Goal: Transaction & Acquisition: Download file/media

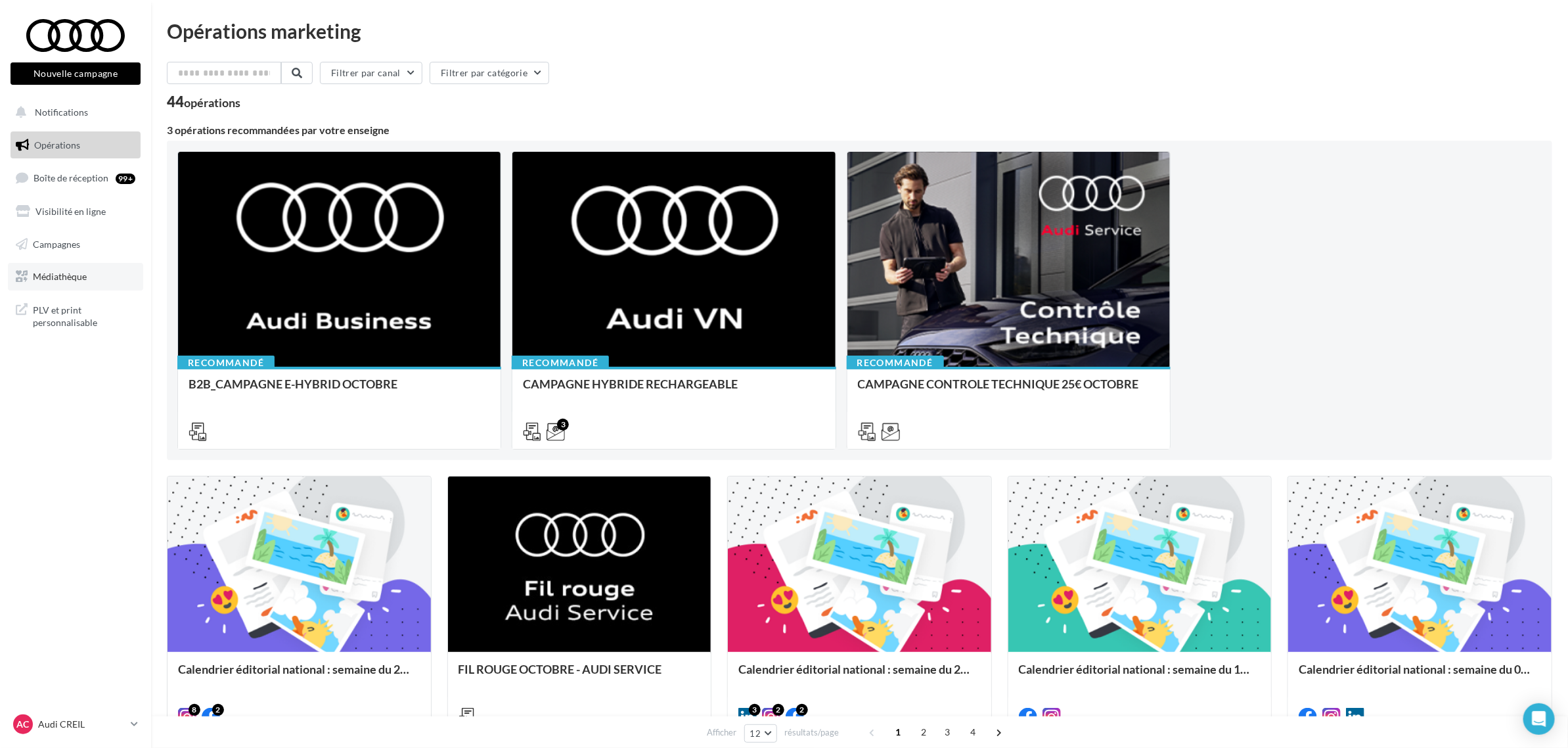
click at [66, 283] on link "Médiathèque" at bounding box center [75, 276] width 136 height 28
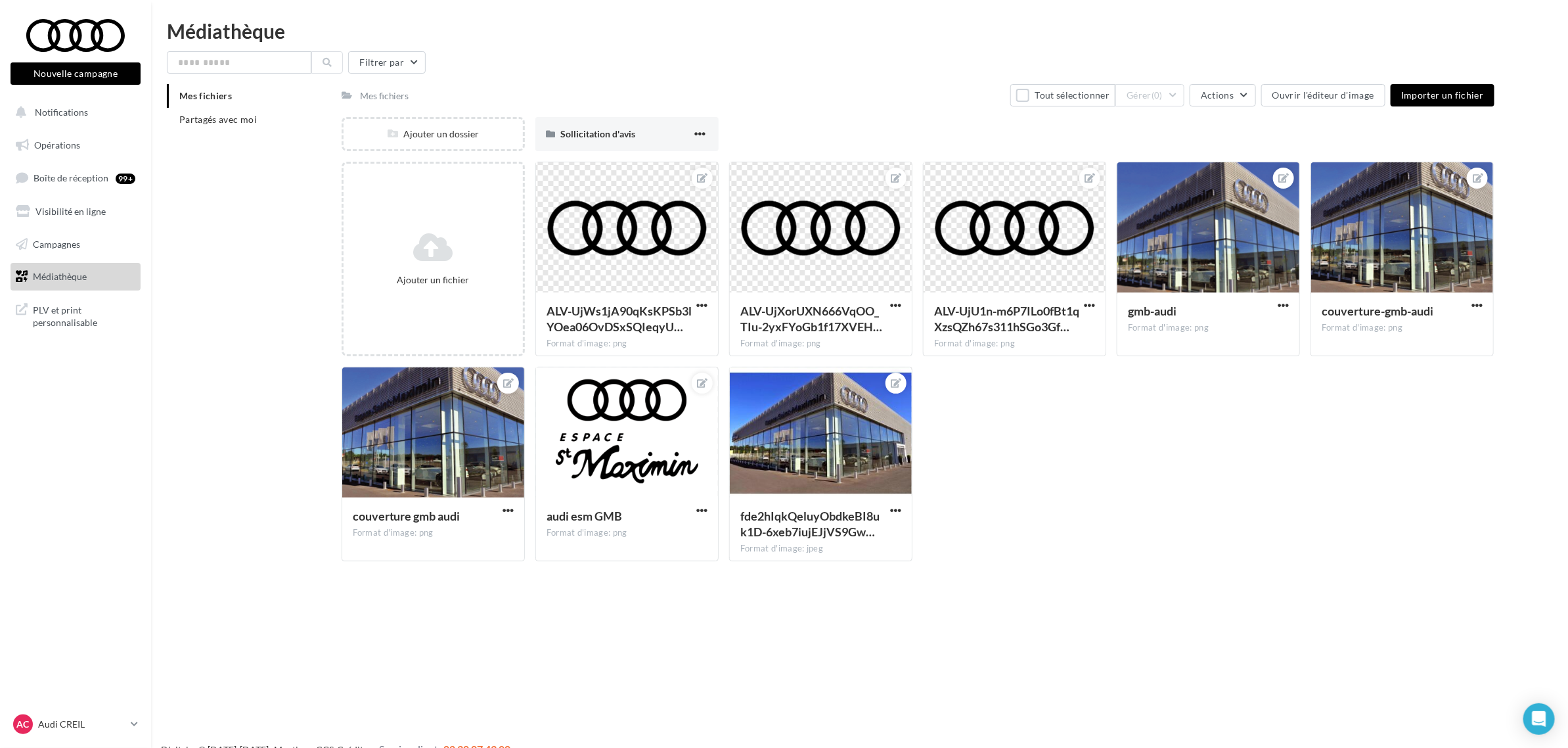
click at [241, 132] on div "Mes fichiers Partagés avec moi" at bounding box center [254, 113] width 175 height 58
click at [239, 122] on span "Partagés avec moi" at bounding box center [218, 119] width 77 height 11
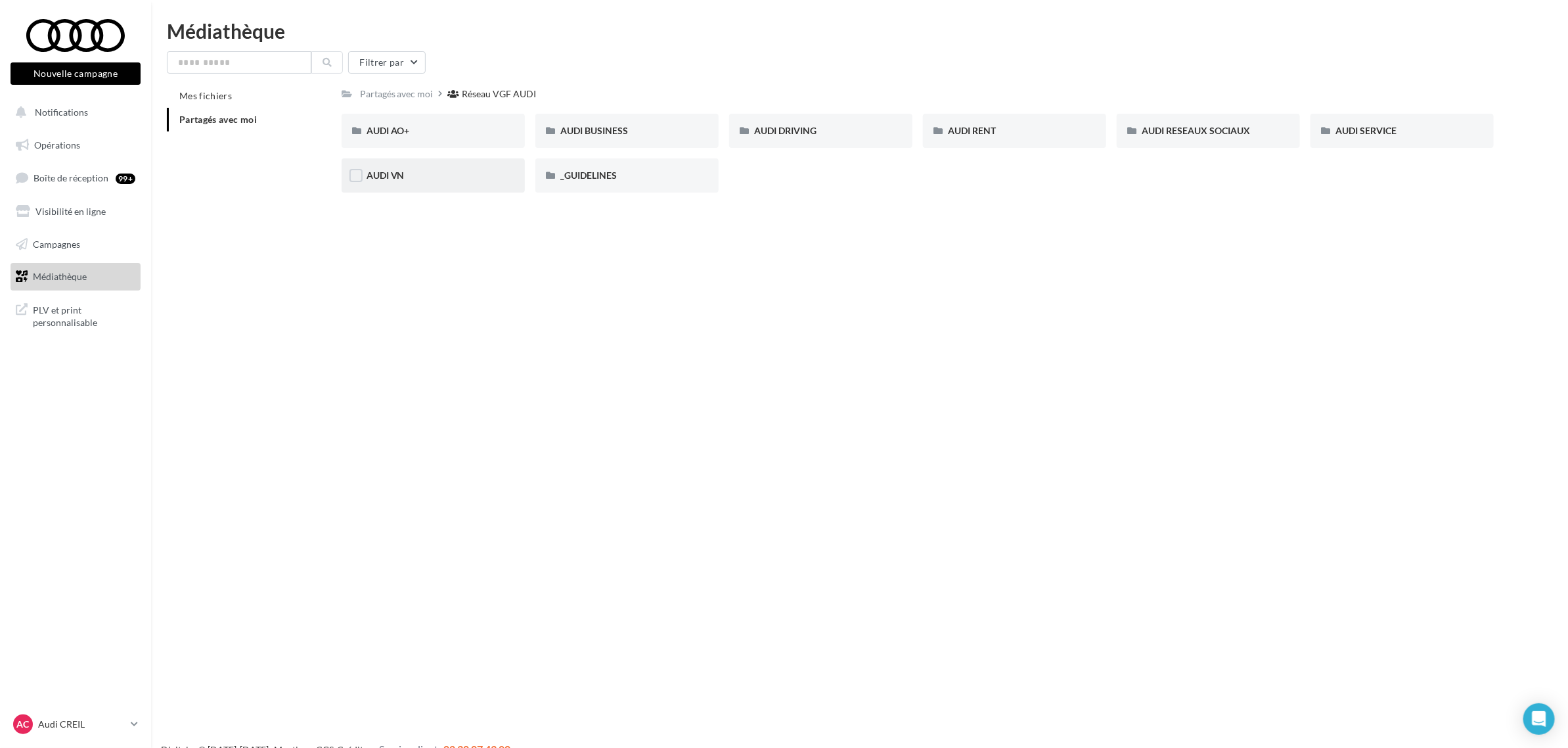
click at [443, 181] on div "AUDI VN" at bounding box center [434, 176] width 134 height 13
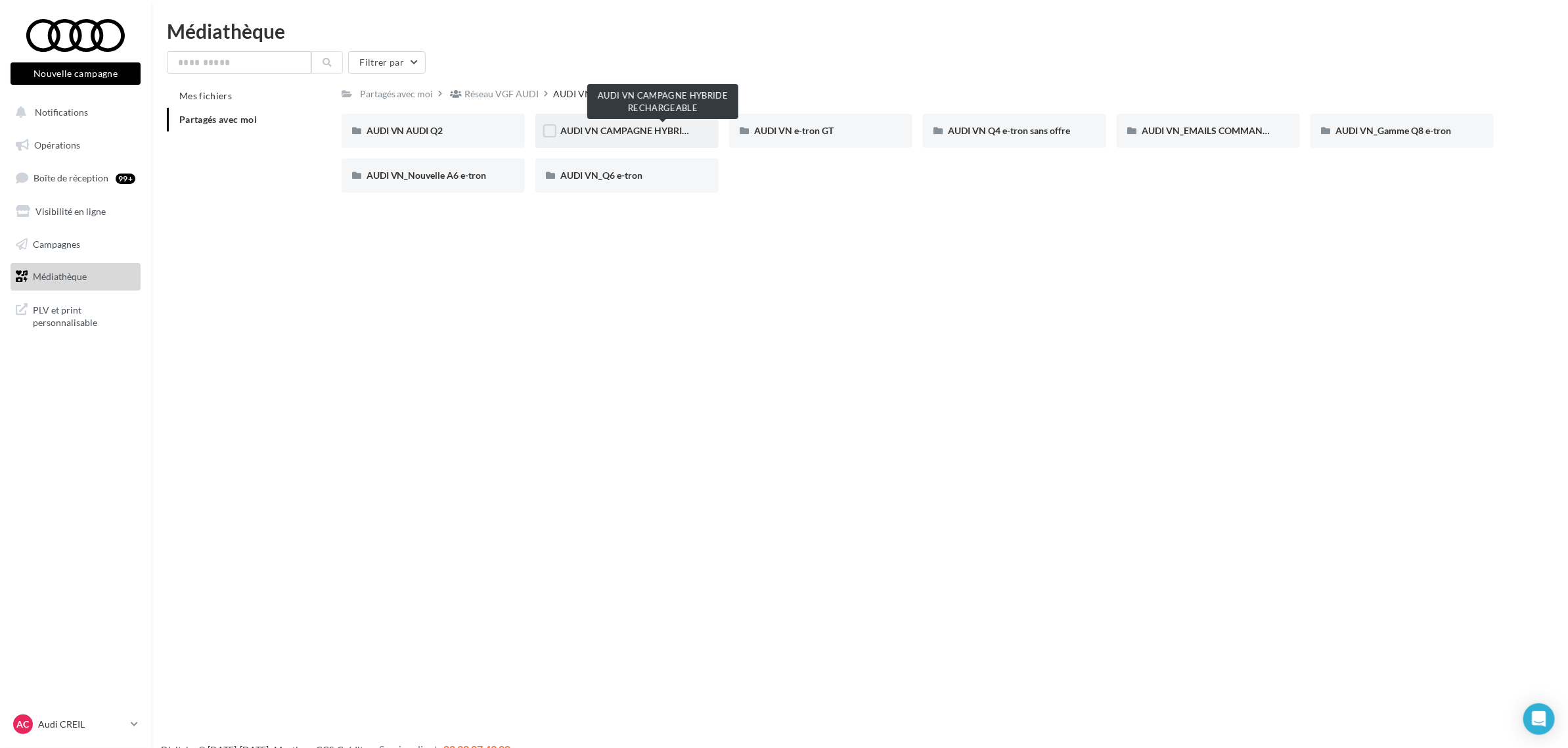
click at [622, 129] on span "AUDI VN CAMPAGNE HYBRIDE RECHARGEABLE" at bounding box center [664, 131] width 206 height 11
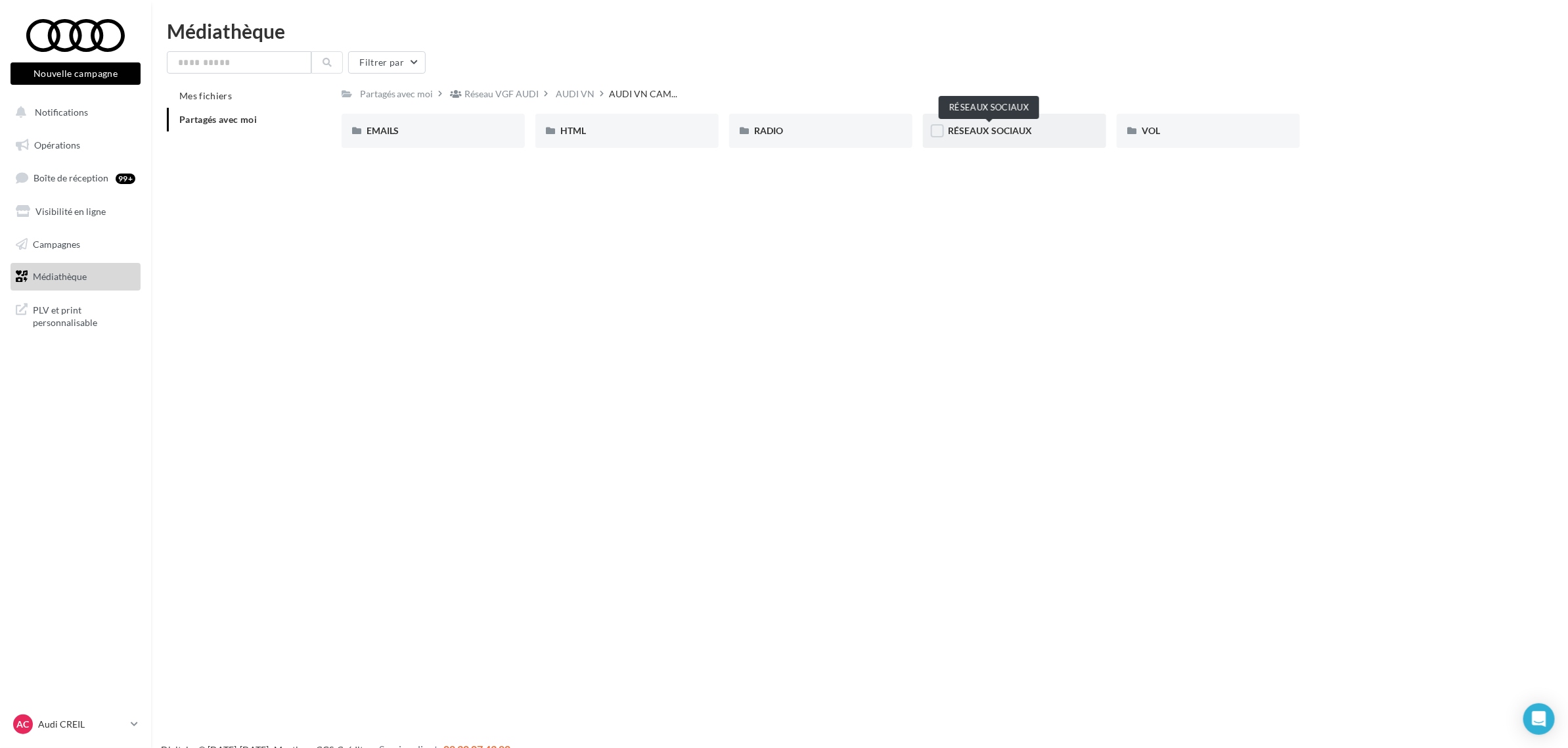
click at [1008, 133] on span "RÉSEAUX SOCIAUX" at bounding box center [990, 131] width 84 height 11
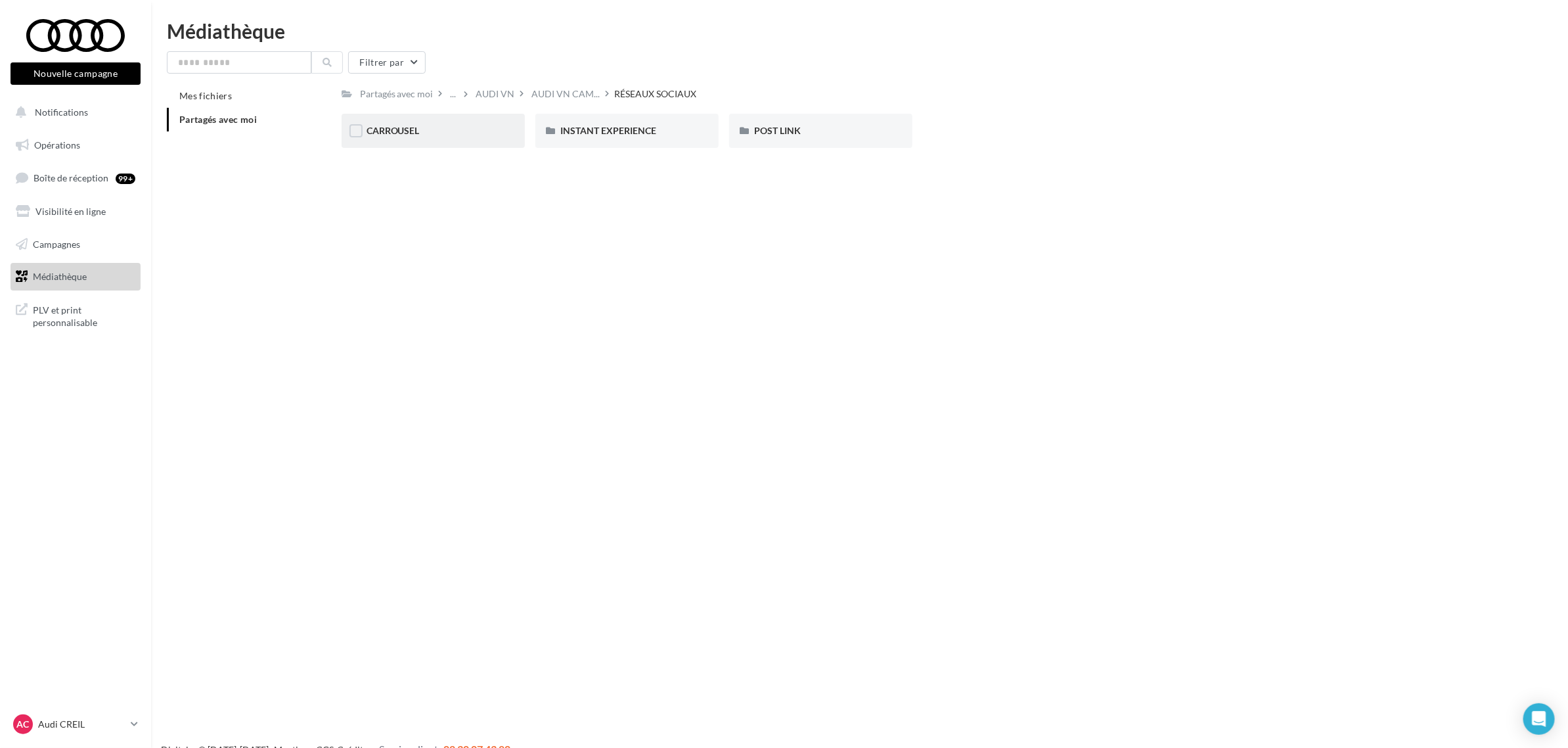
click at [456, 129] on div "CARROUSEL" at bounding box center [434, 131] width 134 height 13
click at [456, 129] on div "A3 TFSI e" at bounding box center [434, 131] width 134 height 13
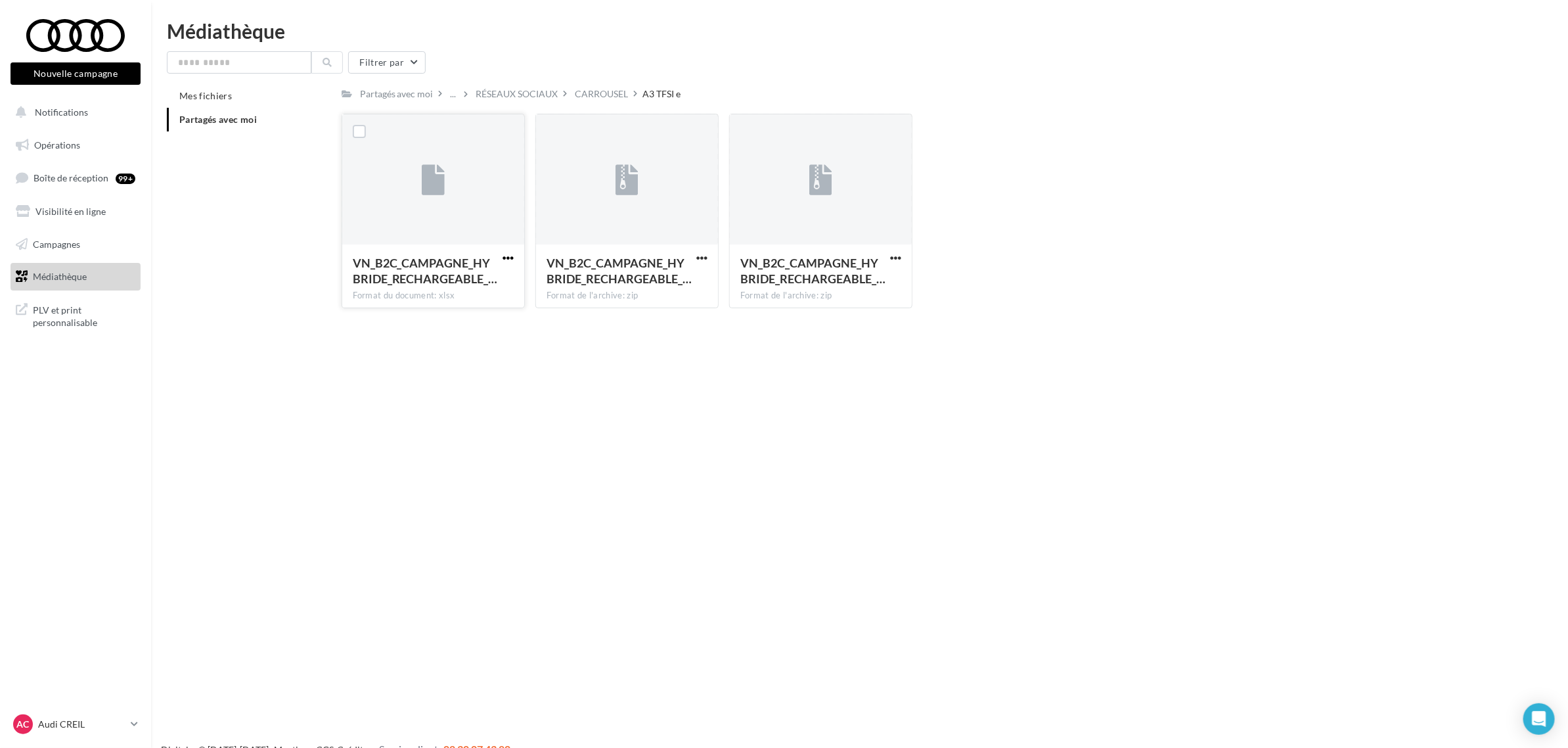
click at [510, 256] on span "button" at bounding box center [508, 258] width 11 height 11
click at [497, 397] on div "Nouvelle campagne Nouvelle campagne Notifications Opérations Boîte de réception…" at bounding box center [784, 395] width 1568 height 748
click at [506, 256] on span "button" at bounding box center [508, 258] width 11 height 11
click at [489, 281] on button "Télécharger" at bounding box center [451, 284] width 132 height 34
click at [889, 258] on button "button" at bounding box center [895, 259] width 16 height 13
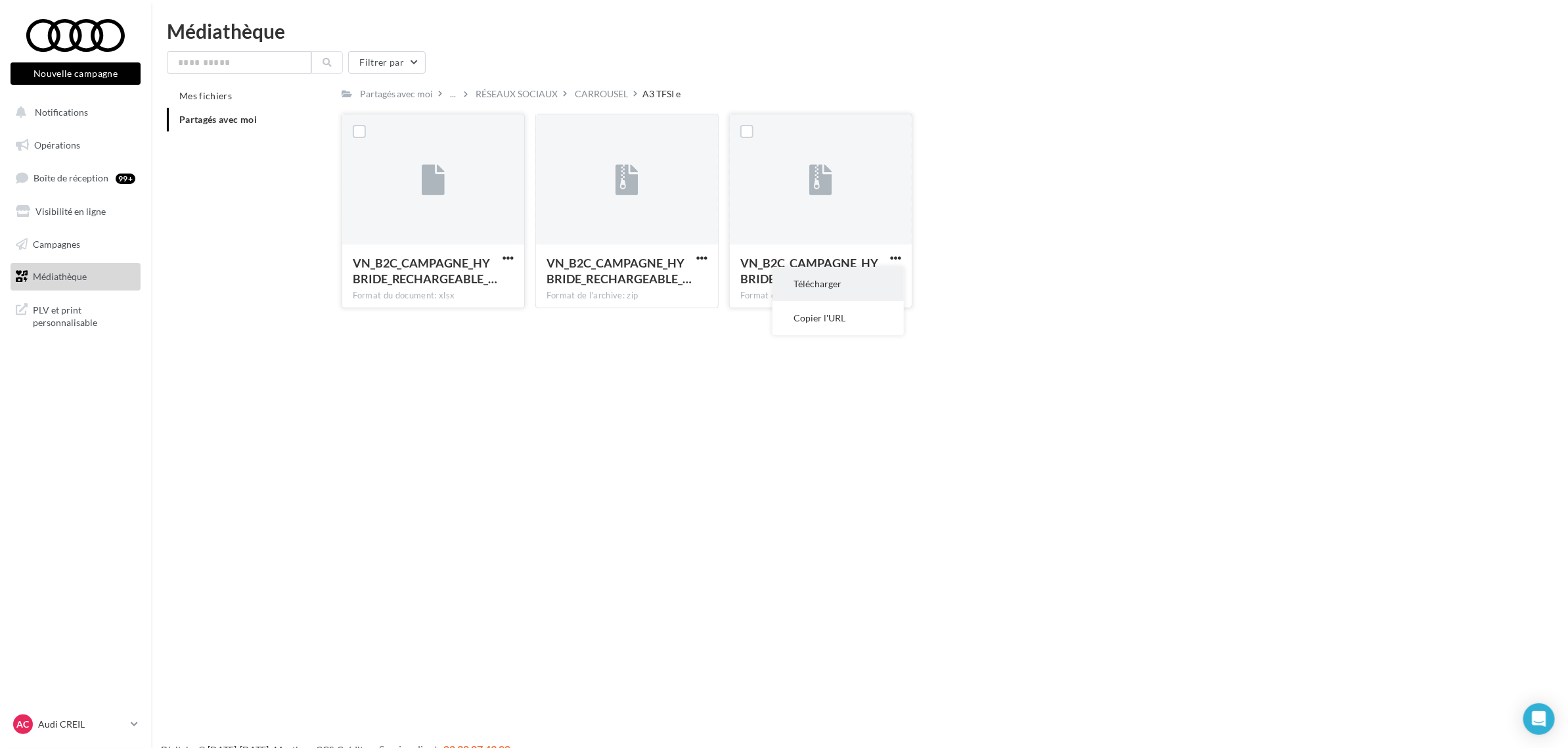
click at [871, 281] on button "Télécharger" at bounding box center [838, 284] width 132 height 34
click at [592, 92] on div "CARROUSEL" at bounding box center [603, 94] width 53 height 13
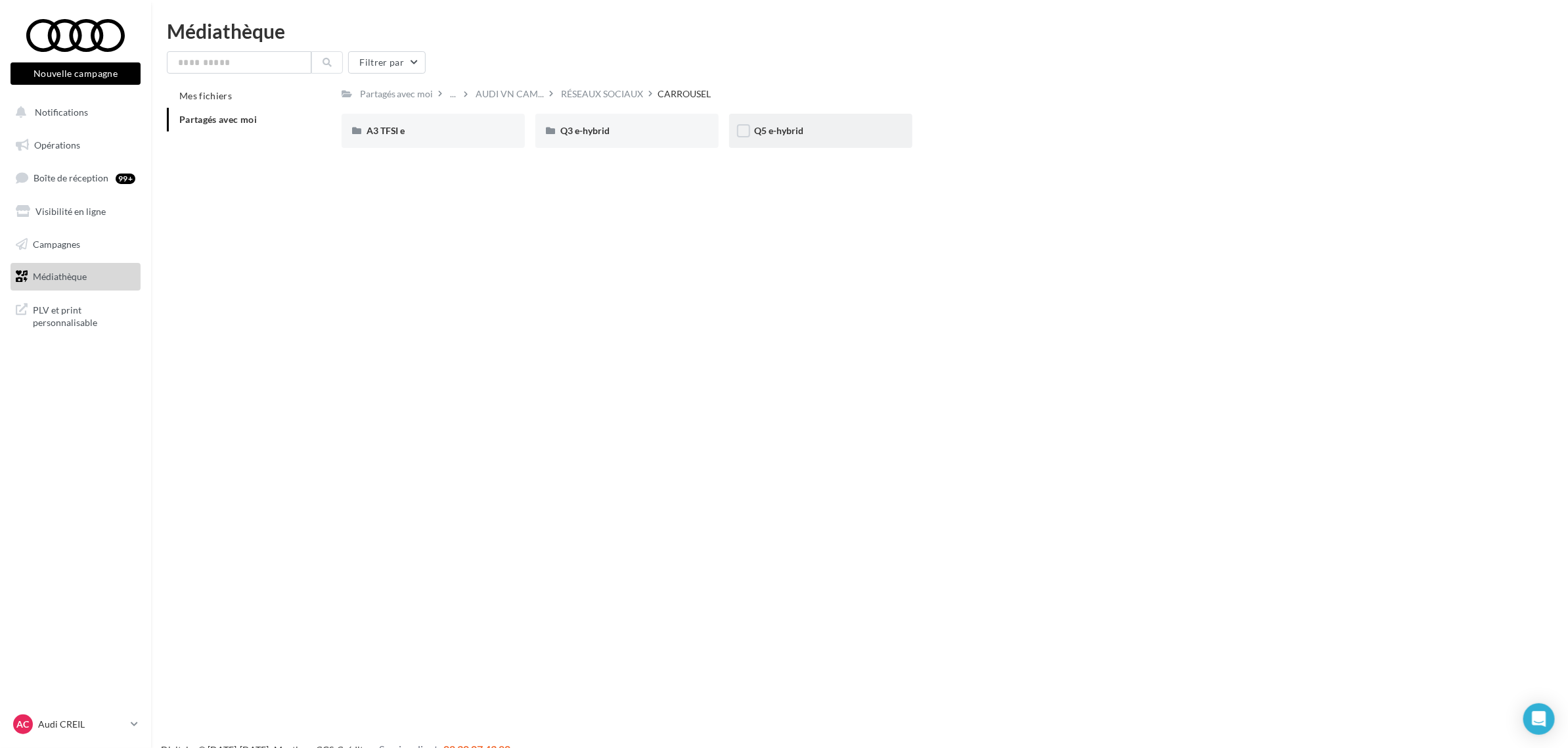
click at [787, 129] on span "Q5 e-hybrid" at bounding box center [779, 131] width 50 height 11
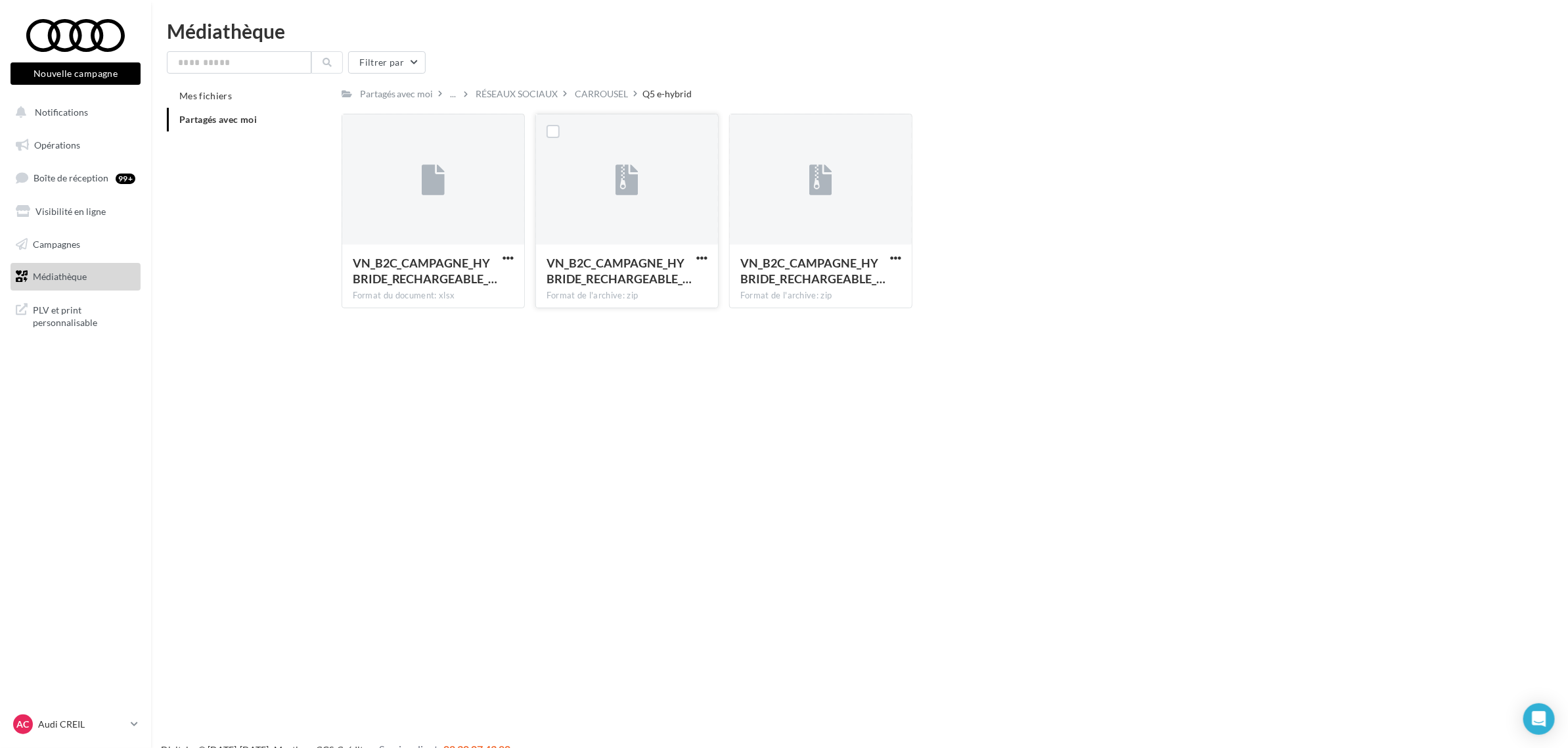
click at [708, 256] on button "button" at bounding box center [701, 259] width 16 height 13
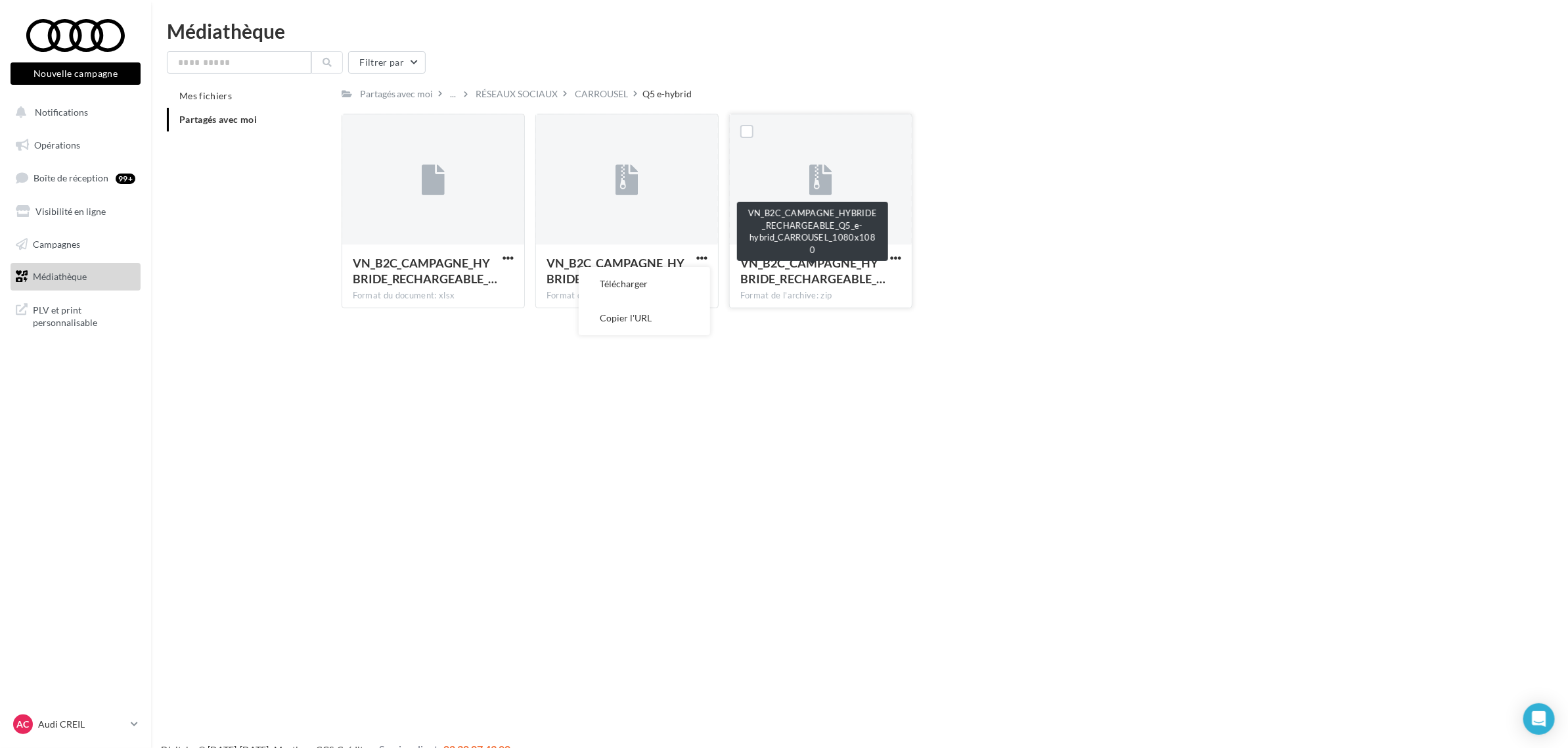
click at [836, 263] on span "VN_B2C_CAMPAGNE_HYBRIDE_RECHARGEABLE_…" at bounding box center [813, 271] width 145 height 31
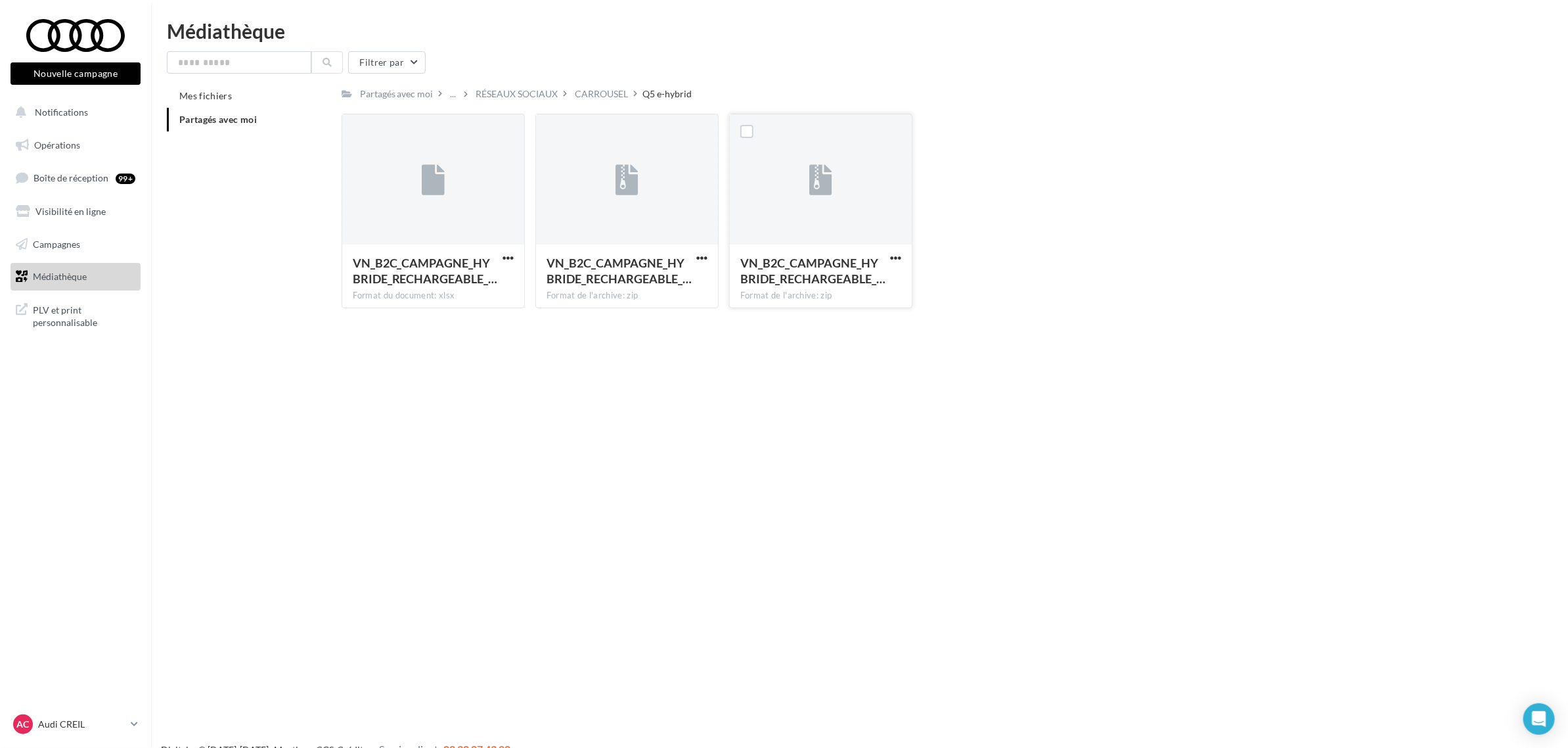
click at [874, 261] on span "VN_B2C_CAMPAGNE_HYBRIDE_RECHARGEABLE_…" at bounding box center [813, 271] width 145 height 31
click at [1009, 333] on div "Nouvelle campagne Nouvelle campagne Notifications Opérations Boîte de réception…" at bounding box center [784, 395] width 1568 height 748
click at [898, 256] on span "button" at bounding box center [896, 258] width 11 height 11
click at [884, 285] on button "Télécharger" at bounding box center [838, 284] width 132 height 34
click at [169, 436] on div "Nouvelle campagne Nouvelle campagne Notifications Opérations Boîte de réception…" at bounding box center [784, 395] width 1568 height 748
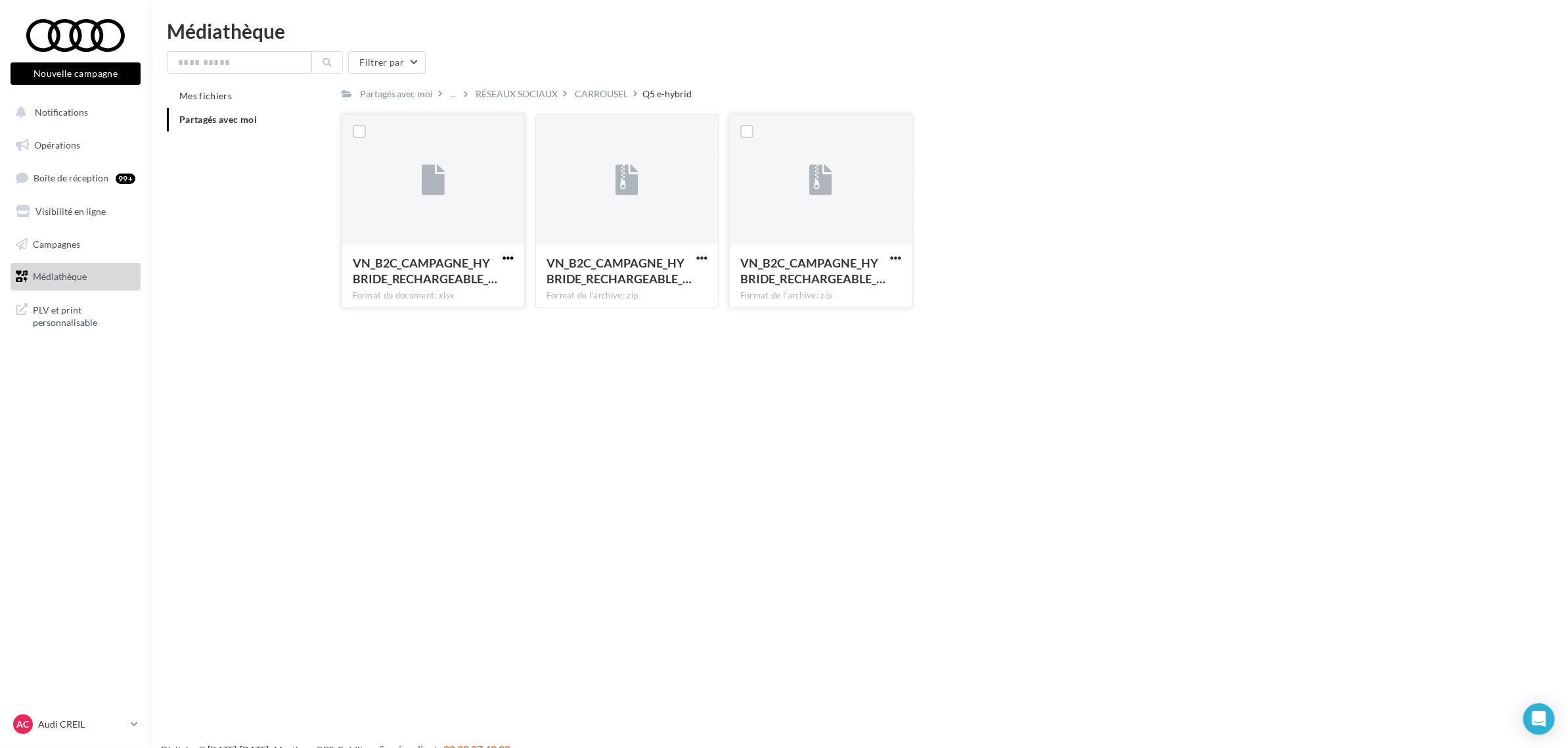
click at [506, 260] on span "button" at bounding box center [508, 258] width 11 height 11
click at [477, 288] on button "Télécharger" at bounding box center [451, 284] width 132 height 34
